Goal: Task Accomplishment & Management: Complete application form

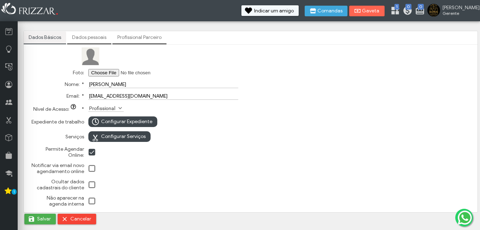
click at [97, 36] on link "Dados pessoais" at bounding box center [89, 37] width 44 height 12
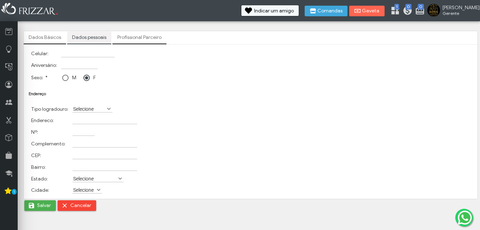
click at [98, 33] on link "Dados pessoais" at bounding box center [89, 37] width 44 height 12
click at [133, 40] on link "Profissional Parceiro" at bounding box center [139, 37] width 54 height 12
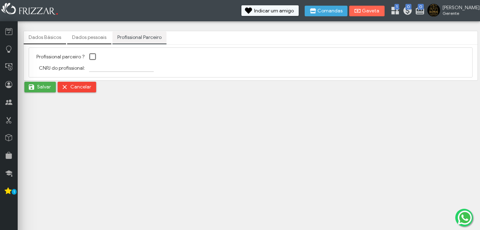
click at [62, 38] on link "Dados Básicos" at bounding box center [45, 37] width 42 height 12
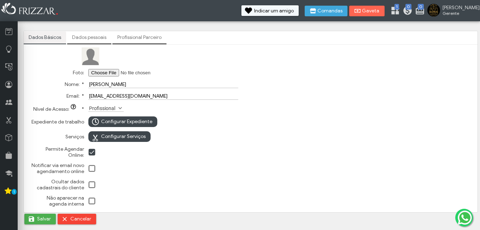
click at [103, 70] on input "Foto:" at bounding box center [132, 72] width 89 height 7
type input "C:\fakepath\Imagem do WhatsApp de [DATE] à(s) 12.37.41_bfa5c8e0.jpg"
click at [104, 38] on link "Dados pessoais" at bounding box center [89, 37] width 44 height 12
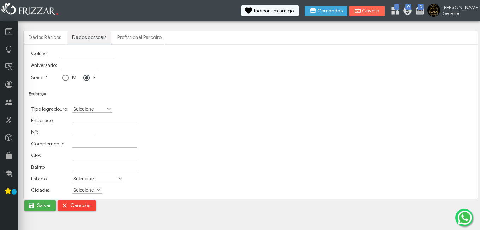
click at [63, 77] on div at bounding box center [65, 78] width 6 height 6
click at [77, 54] on input "Celular:" at bounding box center [87, 53] width 53 height 7
type input "[PHONE_NUMBER]"
click at [67, 60] on td at bounding box center [87, 65] width 57 height 11
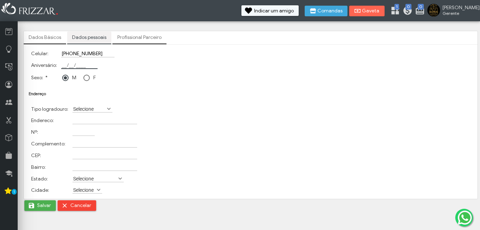
click at [69, 65] on input "Aniversário:" at bounding box center [79, 65] width 36 height 7
type input "[DATE]"
click at [98, 109] on label "Selecione" at bounding box center [89, 108] width 34 height 7
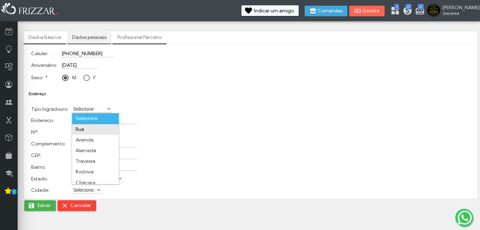
click at [89, 130] on li "Rua" at bounding box center [95, 129] width 47 height 11
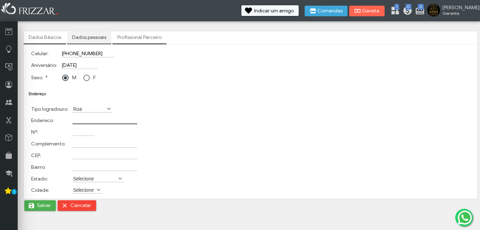
click at [84, 122] on input "Endereco:" at bounding box center [104, 120] width 65 height 7
type input "Rua [PERSON_NAME]"
click at [86, 136] on td at bounding box center [105, 132] width 68 height 11
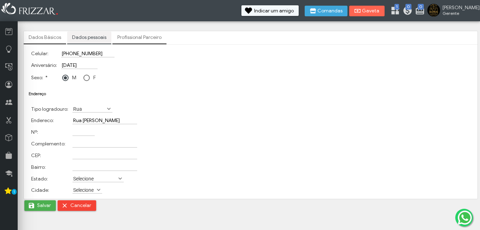
click at [88, 133] on input "Nº:" at bounding box center [83, 131] width 22 height 7
type input "2.194"
click at [91, 146] on input "Complemento:" at bounding box center [104, 143] width 65 height 7
type input "[PERSON_NAME]"
drag, startPoint x: 88, startPoint y: 156, endPoint x: 86, endPoint y: 163, distance: 7.8
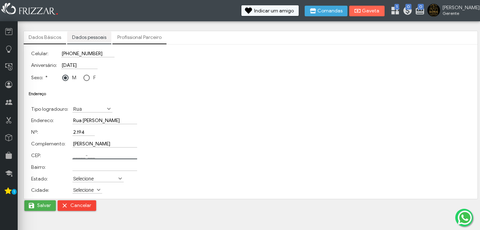
click at [88, 156] on input "CEP:" at bounding box center [104, 155] width 65 height 7
click at [85, 165] on input "Bairro:" at bounding box center [104, 166] width 65 height 7
type input "Vila Cipa"
click at [90, 177] on label "Selecione" at bounding box center [94, 178] width 45 height 7
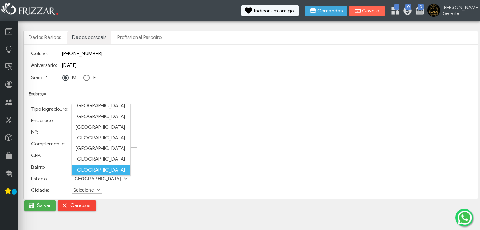
scroll to position [132, 0]
click at [95, 168] on li "[GEOGRAPHIC_DATA]" at bounding box center [101, 169] width 58 height 11
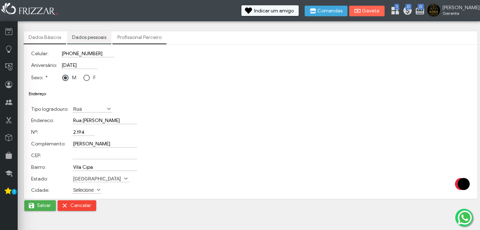
click at [89, 190] on label "Selecione" at bounding box center [83, 189] width 23 height 7
click at [89, 190] on label "Ponta Grossa" at bounding box center [104, 189] width 64 height 7
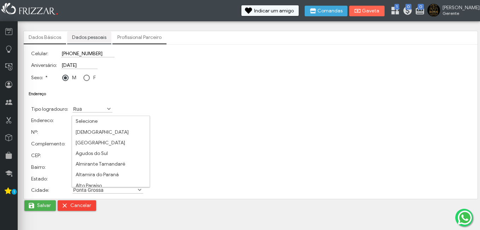
scroll to position [2897, 0]
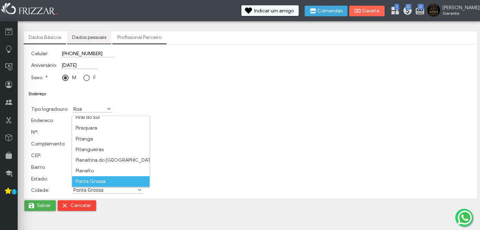
click at [94, 179] on li "Ponta Grossa" at bounding box center [110, 181] width 77 height 11
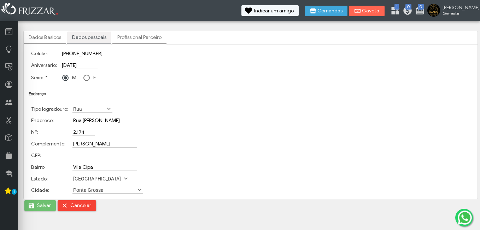
click at [36, 202] on button "Salvar" at bounding box center [39, 205] width 31 height 11
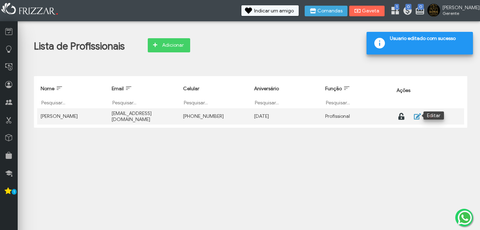
click at [414, 114] on icon "button" at bounding box center [417, 116] width 8 height 7
